Goal: Task Accomplishment & Management: Manage account settings

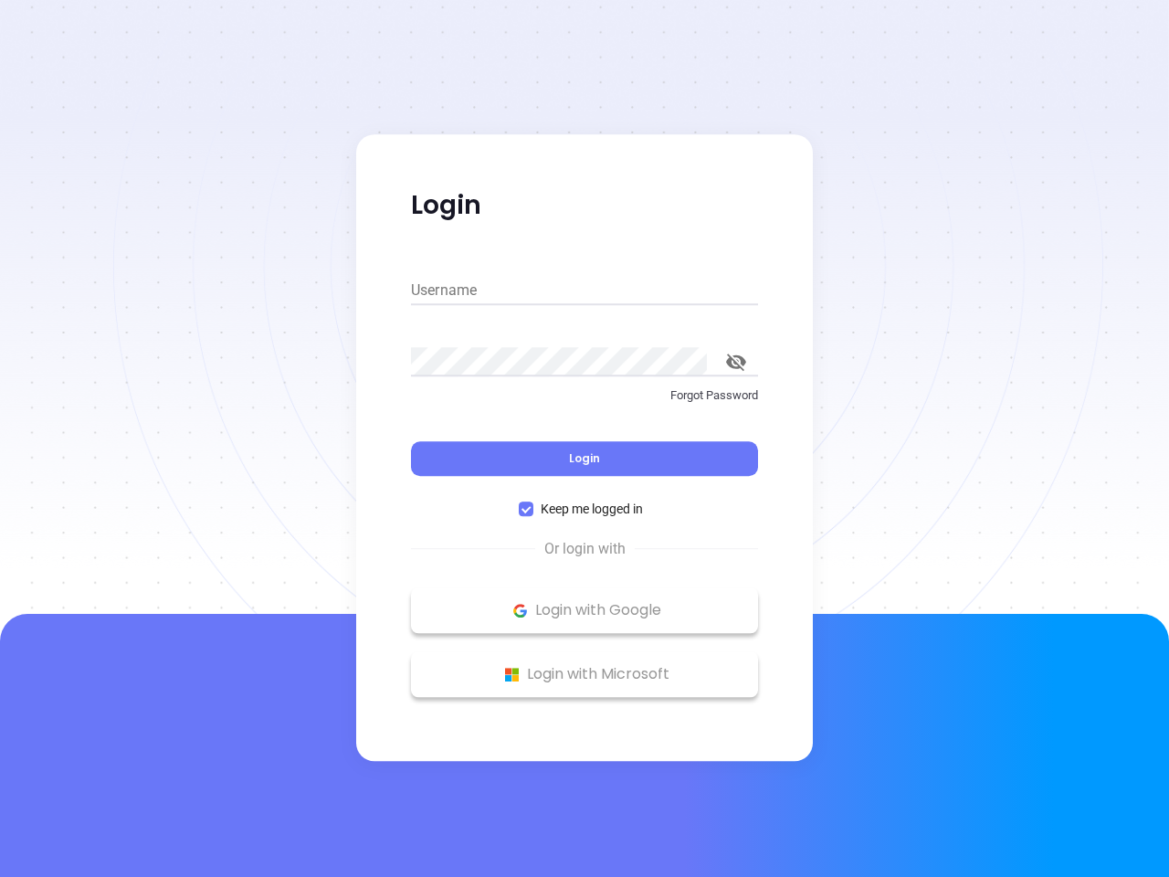
click at [585, 438] on div "Login" at bounding box center [584, 447] width 347 height 57
click at [585, 290] on input "Username" at bounding box center [584, 290] width 347 height 29
click at [736, 362] on icon "toggle password visibility" at bounding box center [736, 361] width 20 height 17
click at [585, 458] on span "Login" at bounding box center [584, 458] width 31 height 16
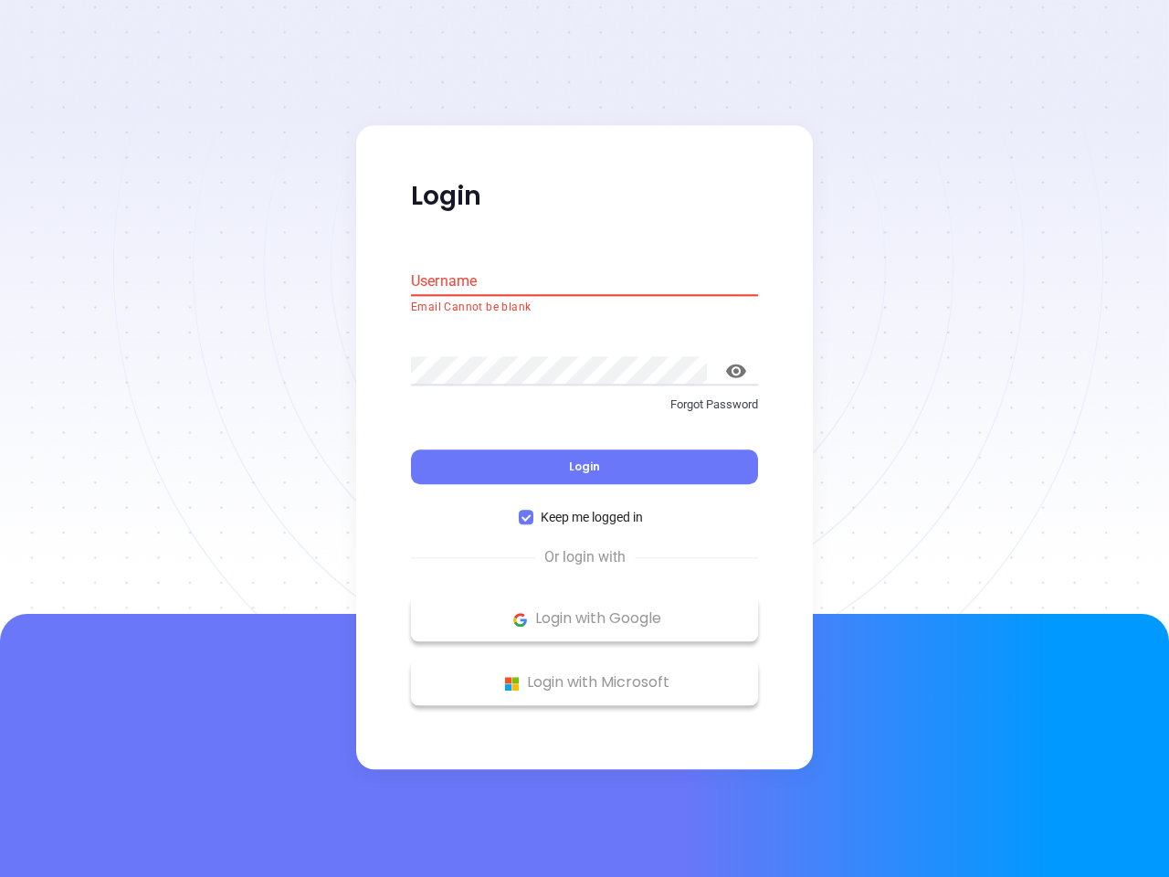
click at [585, 509] on span "Keep me logged in" at bounding box center [591, 518] width 117 height 20
click at [533, 511] on input "Keep me logged in" at bounding box center [526, 518] width 15 height 15
checkbox input "false"
click at [585, 610] on p "Login with Google" at bounding box center [584, 619] width 329 height 27
click at [585, 674] on p "Login with Microsoft" at bounding box center [584, 682] width 329 height 27
